Goal: Communication & Community: Participate in discussion

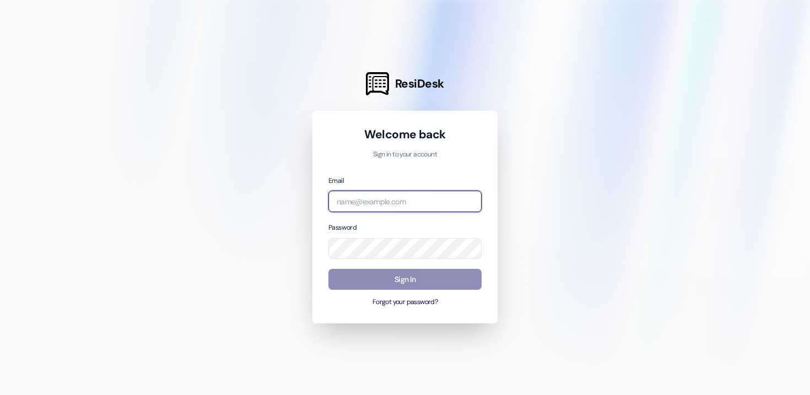
type input "[PERSON_NAME][EMAIL_ADDRESS][DOMAIN_NAME]"
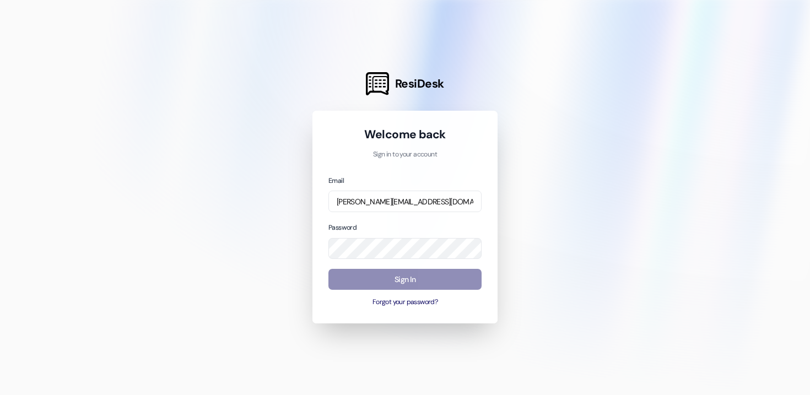
click at [427, 282] on button "Sign In" at bounding box center [405, 280] width 153 height 22
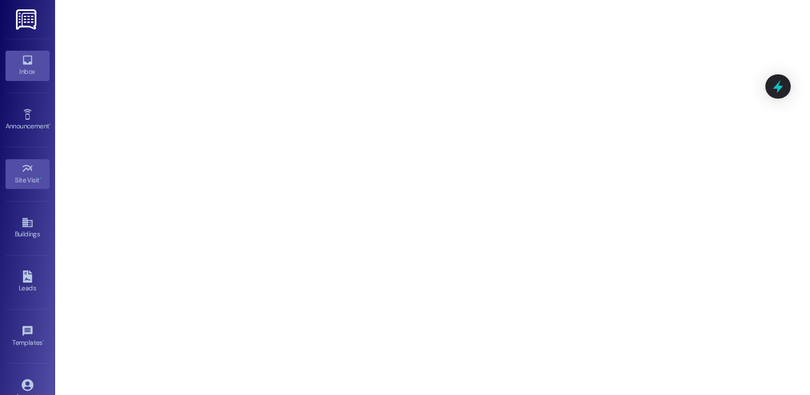
click at [26, 62] on icon at bounding box center [28, 60] width 12 height 12
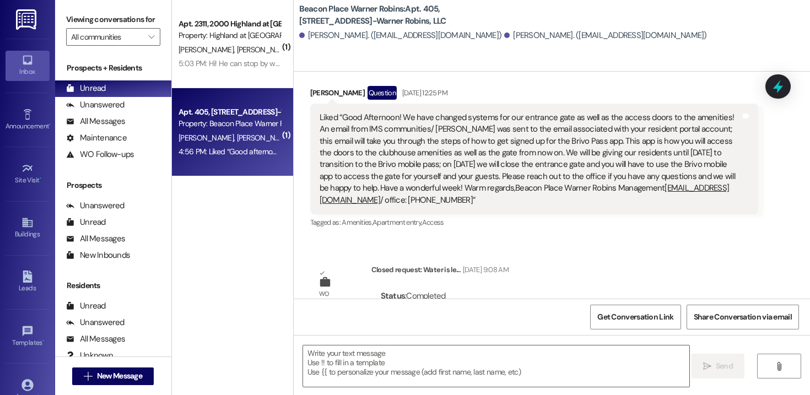
scroll to position [1612, 0]
